Goal: Information Seeking & Learning: Learn about a topic

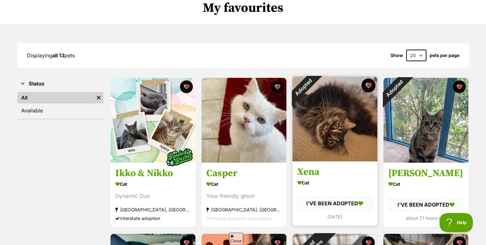
click at [366, 85] on button "favourite" at bounding box center [368, 85] width 14 height 14
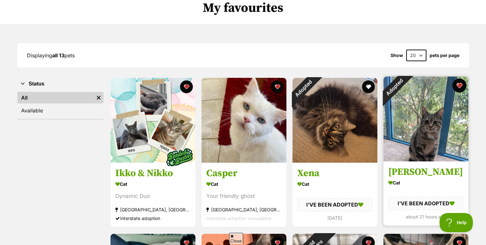
click at [456, 86] on button "favourite" at bounding box center [459, 85] width 14 height 14
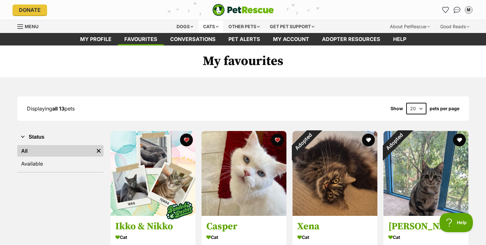
click at [218, 26] on div "Cats" at bounding box center [211, 26] width 24 height 13
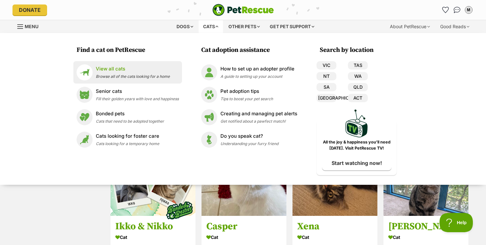
click at [154, 78] on span "Browse all of the cats looking for a home" at bounding box center [133, 76] width 74 height 5
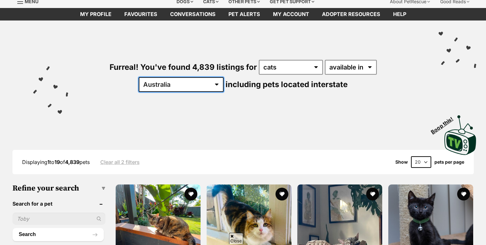
click at [224, 77] on select "Australia ACT NSW NT QLD SA TAS VIC WA" at bounding box center [181, 84] width 85 height 15
select select "ACT"
click at [224, 77] on select "Australia ACT NSW NT QLD SA TAS VIC WA" at bounding box center [181, 84] width 85 height 15
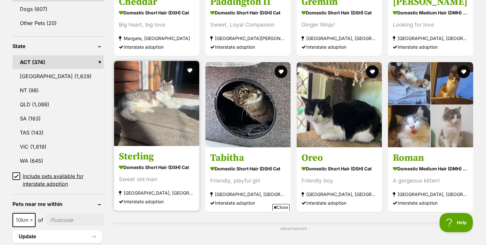
scroll to position [304, 0]
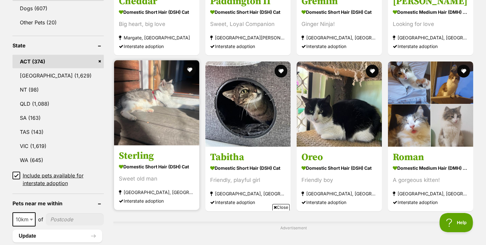
click at [173, 106] on img at bounding box center [156, 102] width 85 height 85
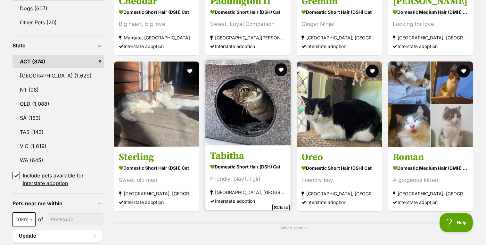
click at [222, 90] on img at bounding box center [247, 102] width 85 height 85
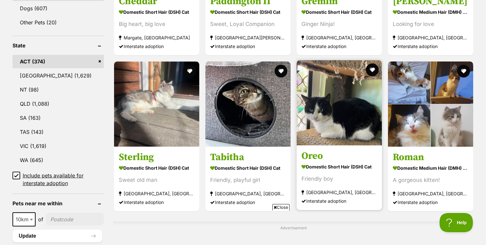
click at [343, 87] on img at bounding box center [339, 102] width 85 height 85
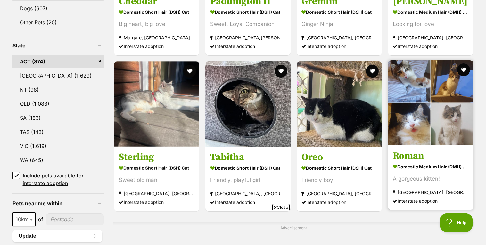
click at [404, 113] on img at bounding box center [430, 102] width 85 height 85
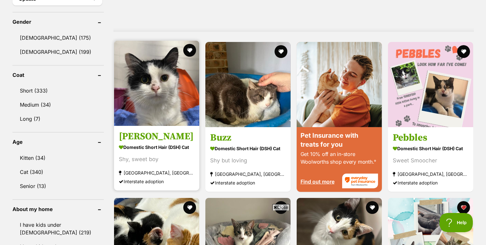
scroll to position [547, 0]
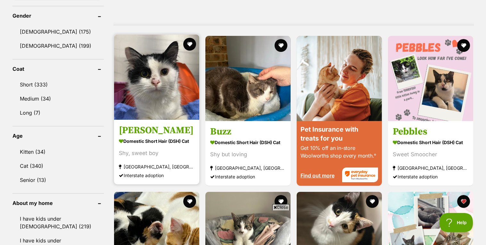
click at [150, 92] on img at bounding box center [156, 77] width 85 height 85
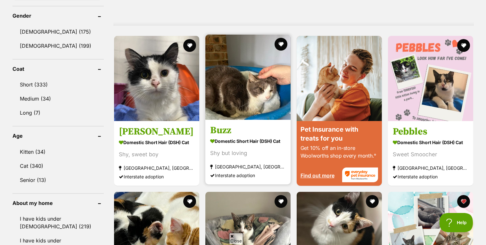
click at [235, 93] on img at bounding box center [247, 77] width 85 height 85
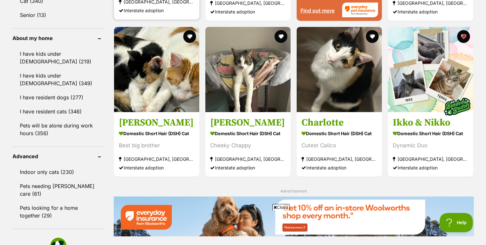
scroll to position [719, 0]
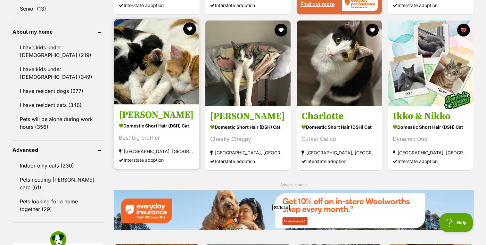
click at [172, 50] on img at bounding box center [156, 61] width 85 height 85
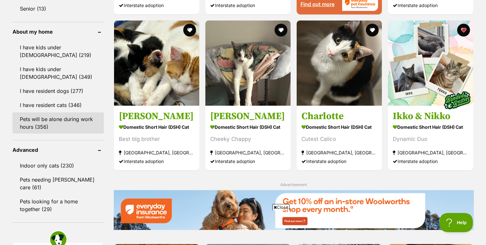
scroll to position [731, 0]
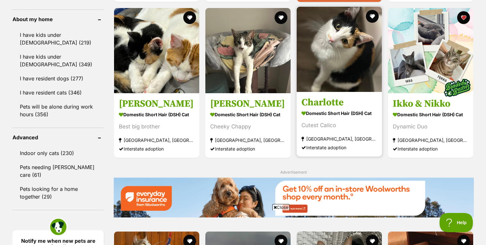
click at [353, 57] on img at bounding box center [339, 49] width 85 height 85
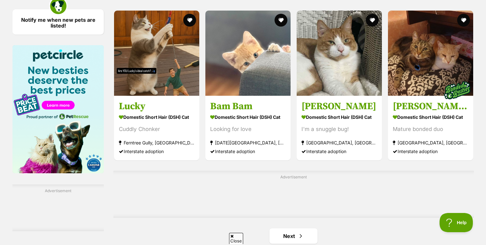
scroll to position [0, 0]
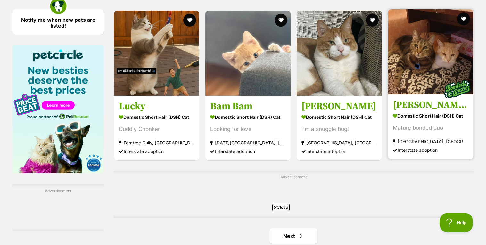
click at [399, 72] on img at bounding box center [430, 51] width 85 height 85
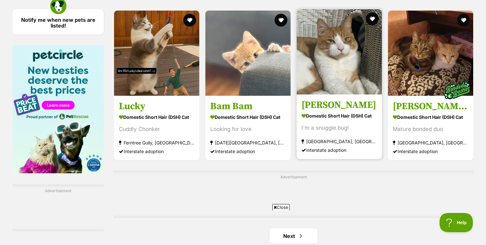
click at [327, 79] on img at bounding box center [339, 51] width 85 height 85
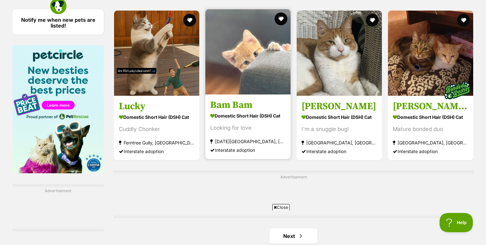
click at [260, 67] on img at bounding box center [247, 51] width 85 height 85
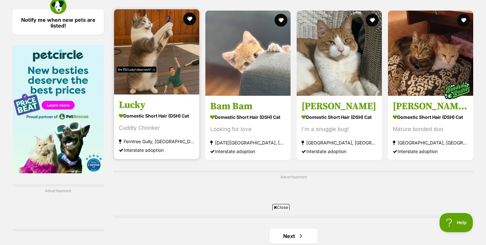
click at [171, 33] on img at bounding box center [156, 51] width 85 height 85
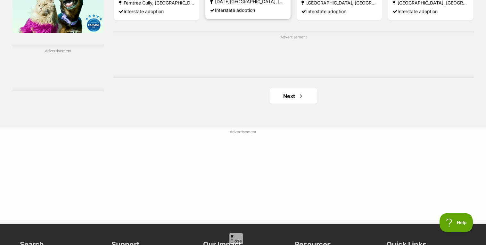
scroll to position [1093, 0]
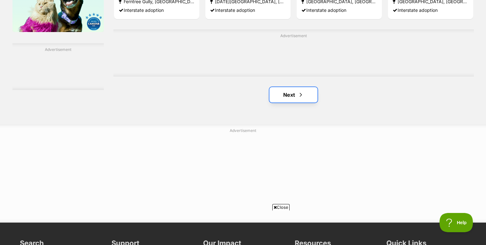
click at [285, 98] on link "Next" at bounding box center [293, 94] width 48 height 15
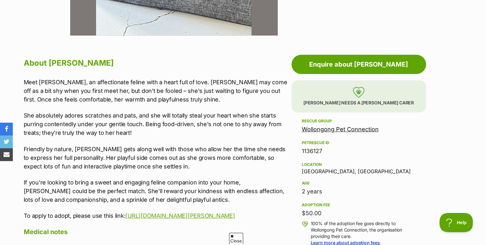
scroll to position [35, 0]
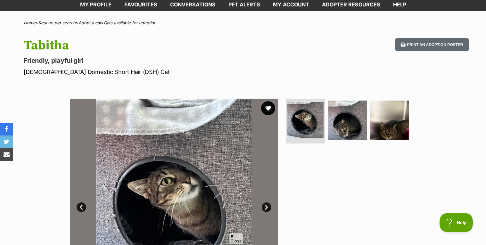
click at [269, 102] on button "favourite" at bounding box center [268, 108] width 14 height 14
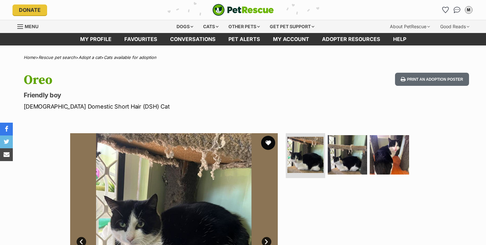
click at [271, 145] on button "favourite" at bounding box center [268, 143] width 14 height 14
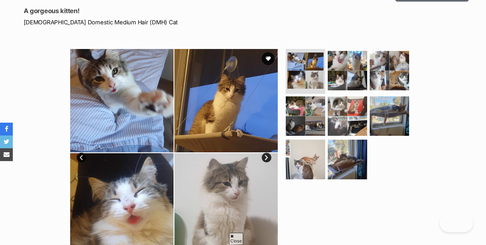
scroll to position [85, 0]
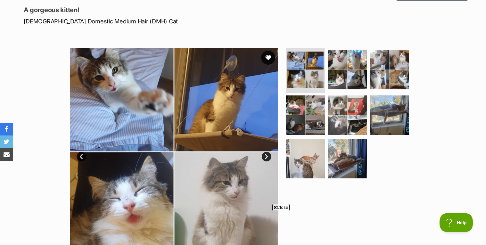
click at [270, 58] on button "favourite" at bounding box center [268, 58] width 14 height 14
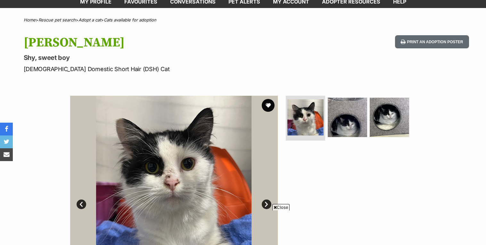
scroll to position [18, 0]
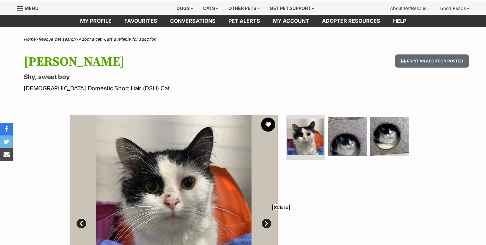
click at [264, 122] on button "favourite" at bounding box center [268, 125] width 14 height 14
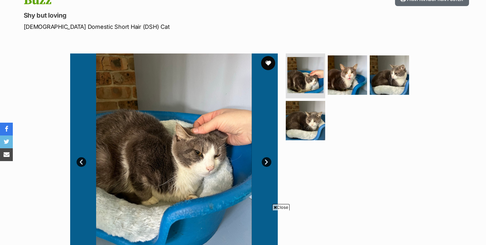
click at [269, 62] on button "favourite" at bounding box center [268, 63] width 14 height 14
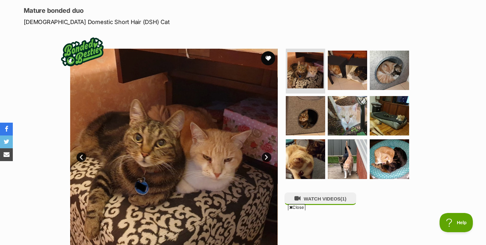
click at [269, 51] on button "favourite" at bounding box center [268, 58] width 14 height 14
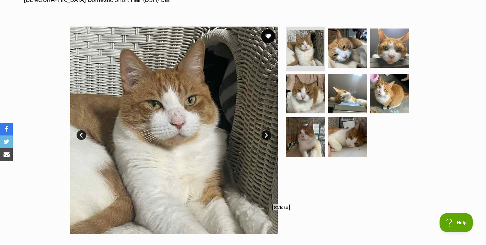
click at [266, 36] on button "favourite" at bounding box center [268, 36] width 14 height 14
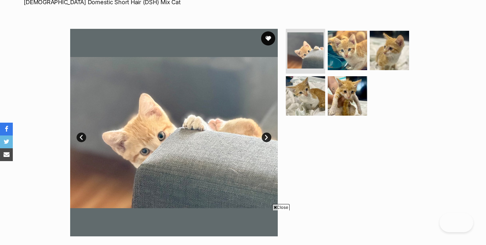
click at [271, 36] on button "favourite" at bounding box center [268, 38] width 14 height 14
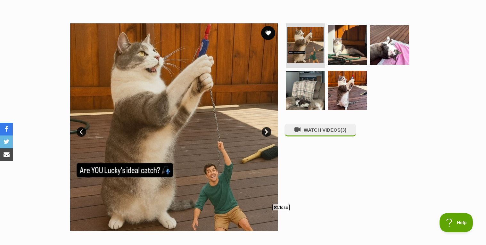
click at [264, 34] on button "favourite" at bounding box center [268, 33] width 14 height 14
click at [263, 130] on link "Next" at bounding box center [267, 132] width 10 height 10
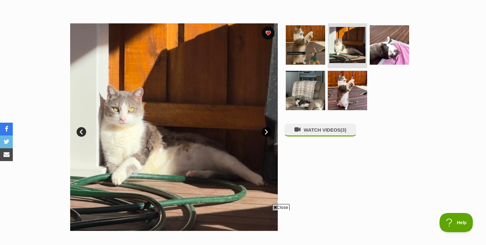
click at [263, 130] on link "Next" at bounding box center [267, 132] width 10 height 10
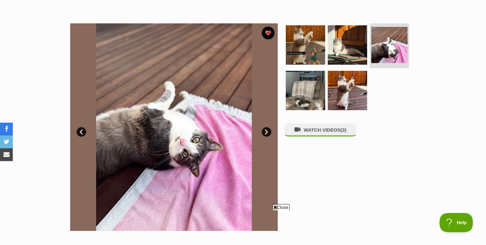
click at [263, 130] on link "Next" at bounding box center [267, 132] width 10 height 10
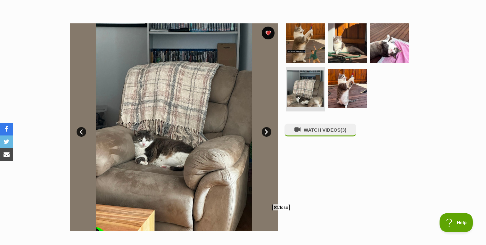
click at [263, 130] on link "Next" at bounding box center [267, 132] width 10 height 10
